Goal: Task Accomplishment & Management: Use online tool/utility

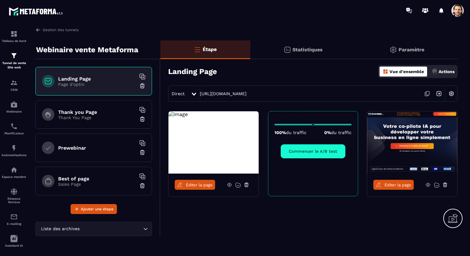
click at [318, 96] on div "Direct https://www.metaforma.io/inscriptionwebinaire" at bounding box center [313, 94] width 290 height 16
copy link "https://www.metaforma.io/inscriptionwebinaire"
click at [186, 185] on span "Éditer la page" at bounding box center [199, 185] width 27 height 5
